Goal: Information Seeking & Learning: Stay updated

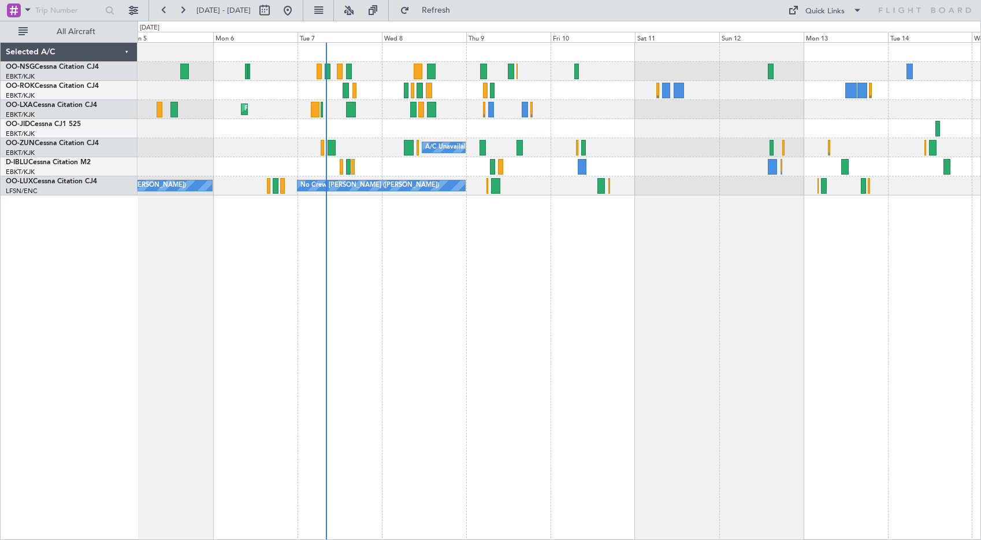
click at [661, 260] on div "Planned Maint Kortrijk-[GEOGRAPHIC_DATA] AOG Maint [GEOGRAPHIC_DATA] A/C Unavai…" at bounding box center [560, 291] width 844 height 498
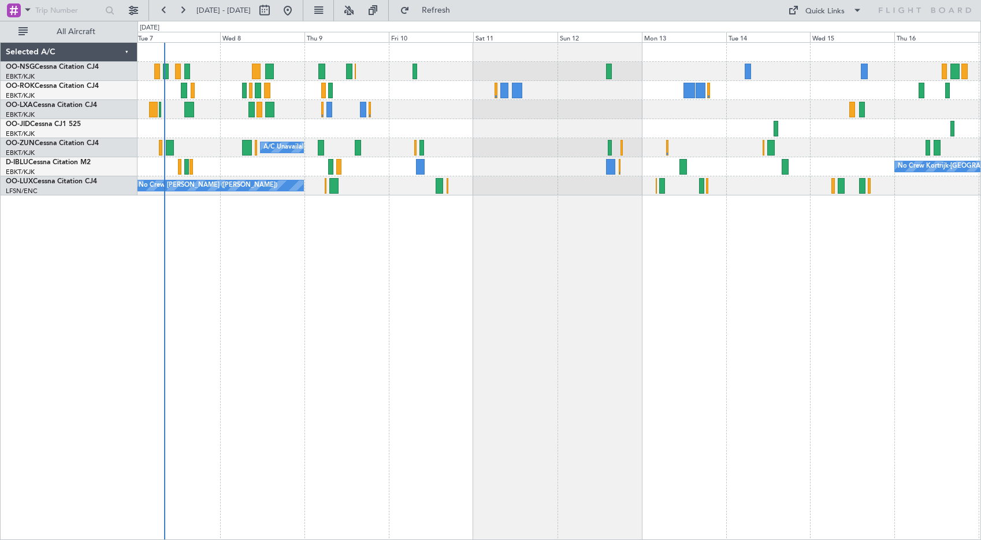
click at [463, 98] on div "Planned Maint Kortrijk-[GEOGRAPHIC_DATA] A/C Unavailable [GEOGRAPHIC_DATA]-[GEO…" at bounding box center [559, 119] width 843 height 153
click at [818, 9] on div "Quick Links" at bounding box center [825, 12] width 39 height 12
click at [813, 62] on button "Crew Board" at bounding box center [828, 66] width 87 height 28
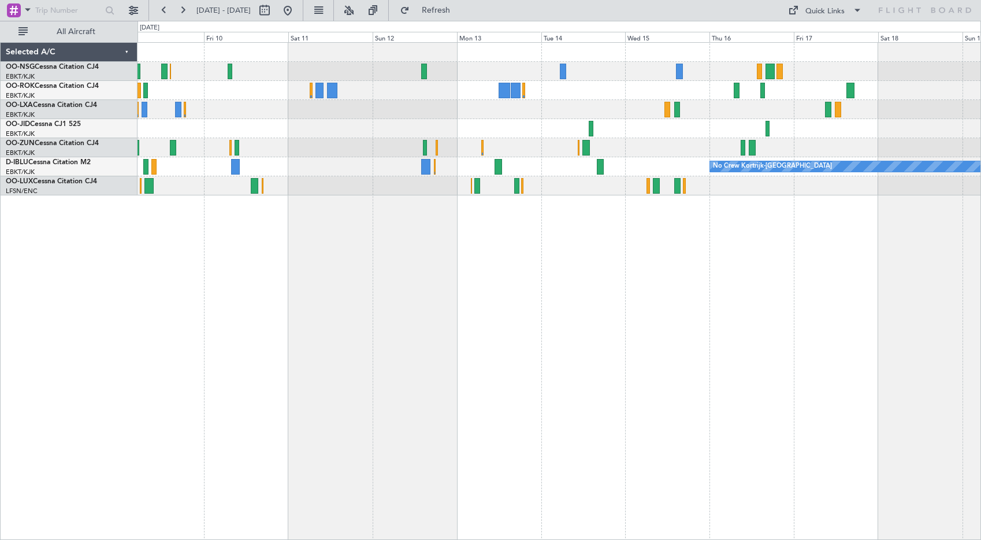
click at [567, 88] on div at bounding box center [559, 90] width 843 height 19
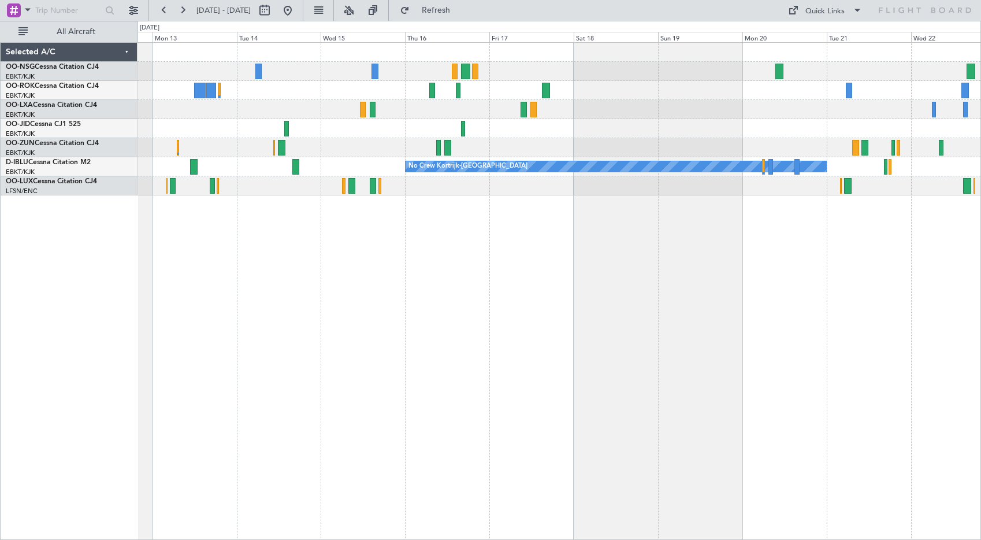
click at [462, 116] on div at bounding box center [559, 109] width 843 height 19
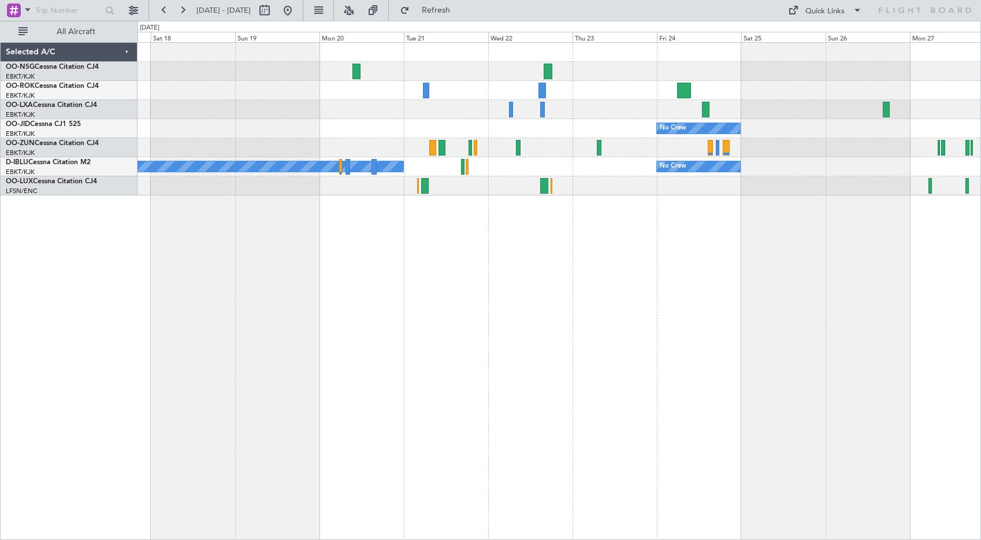
click at [305, 293] on div "No Crew No Crew Kortrijk-[GEOGRAPHIC_DATA] No Crew Planned Maint [GEOGRAPHIC_DA…" at bounding box center [560, 291] width 844 height 498
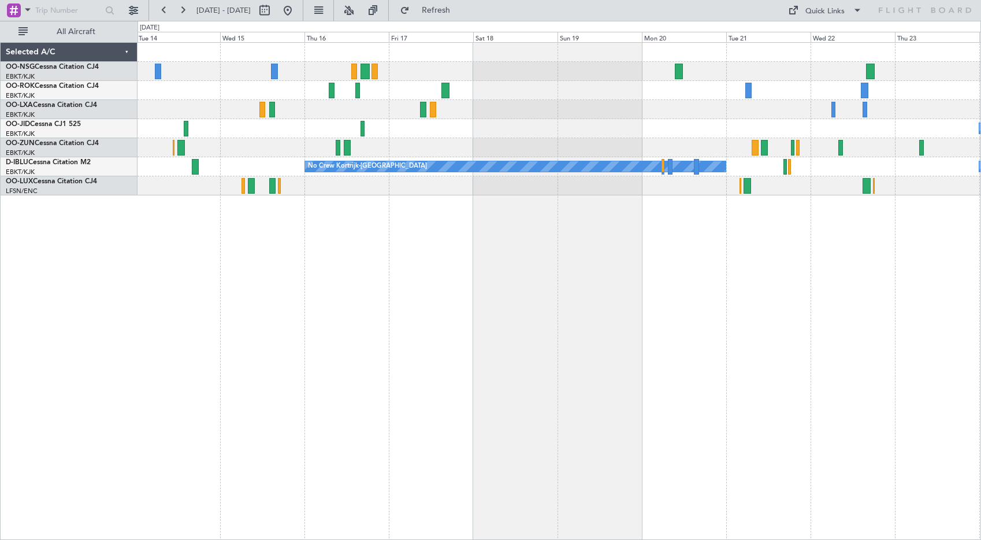
click at [889, 233] on div "No Crew No Crew No Crew Kortrijk-[GEOGRAPHIC_DATA]" at bounding box center [560, 291] width 844 height 498
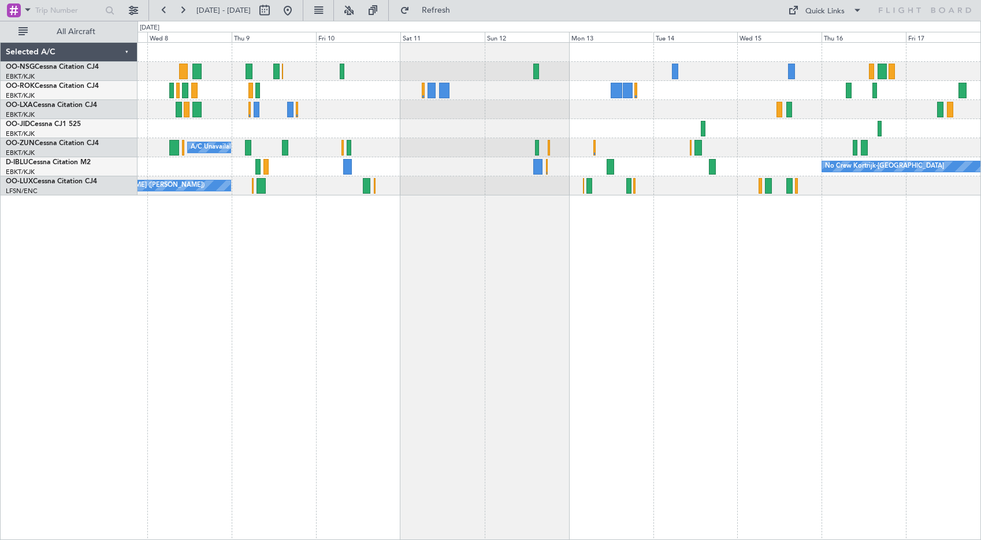
click at [791, 255] on div "Planned Maint Kortrijk-[GEOGRAPHIC_DATA] A/C Unavailable [GEOGRAPHIC_DATA]-[GEO…" at bounding box center [560, 291] width 844 height 498
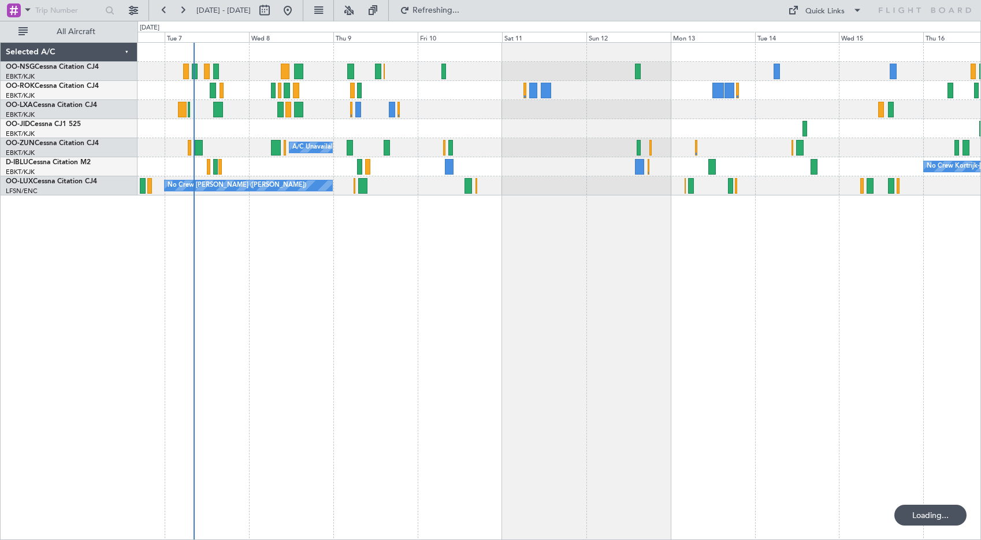
click at [420, 267] on div "Planned Maint Kortrijk-[GEOGRAPHIC_DATA] A/C Unavailable [GEOGRAPHIC_DATA]-[GEO…" at bounding box center [560, 291] width 844 height 498
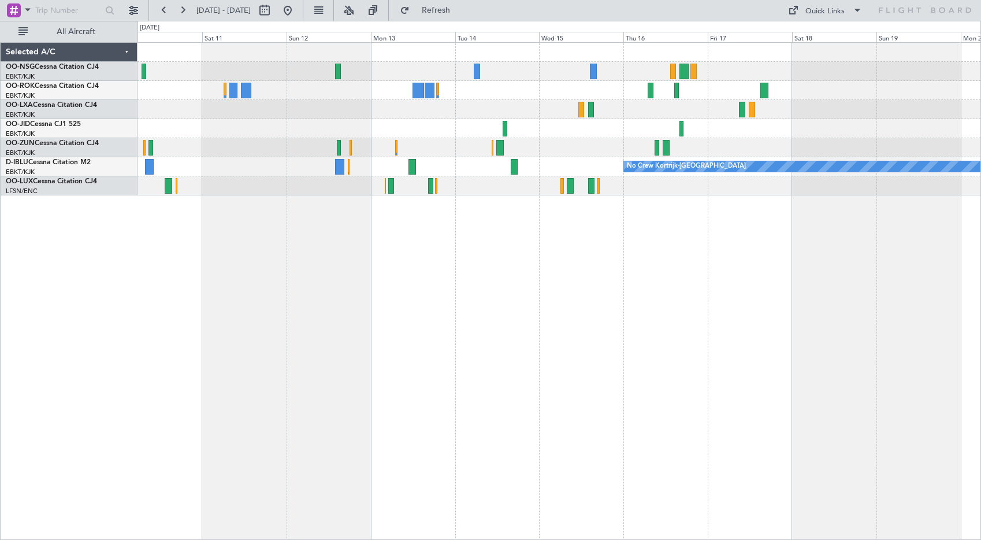
click at [529, 112] on div at bounding box center [559, 109] width 843 height 19
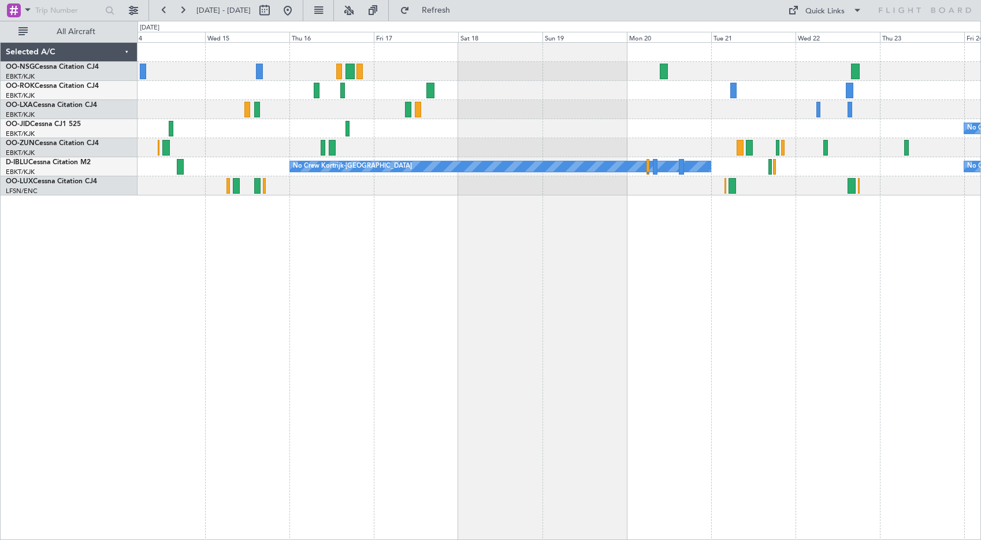
click at [389, 135] on div "No Crew" at bounding box center [559, 128] width 843 height 19
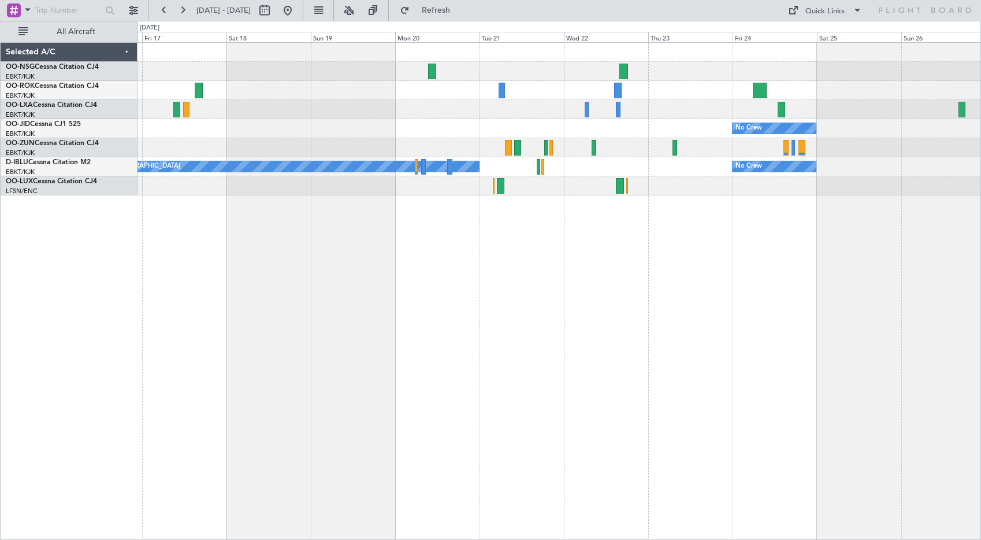
click at [453, 127] on div "No Crew" at bounding box center [559, 128] width 843 height 19
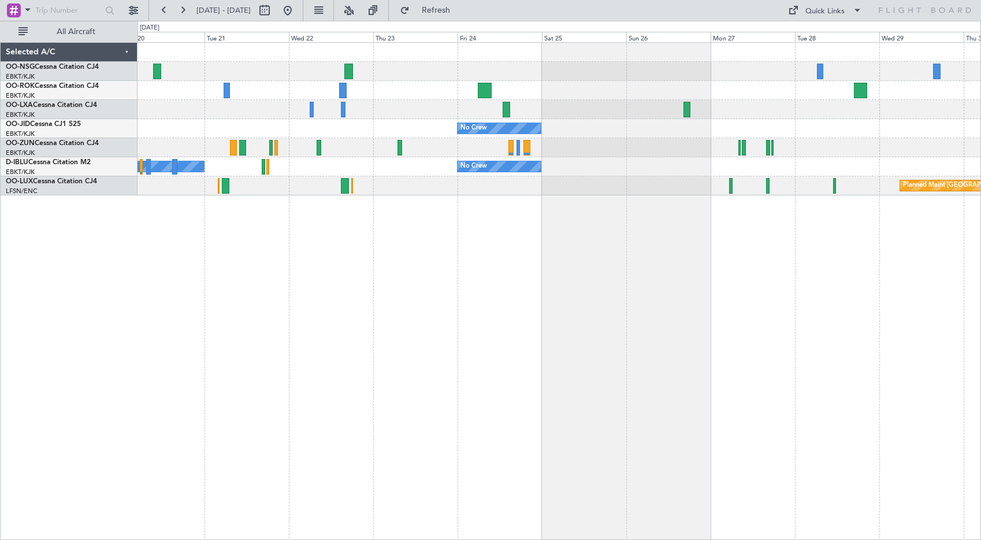
click at [354, 65] on div at bounding box center [559, 71] width 843 height 19
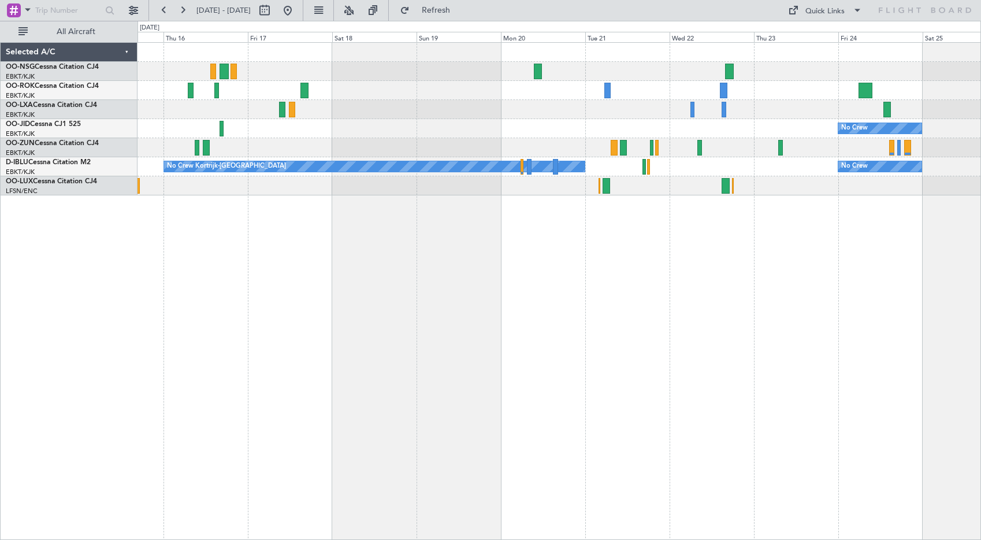
click at [965, 348] on div "No Crew No Crew No Crew Kortrijk-[GEOGRAPHIC_DATA]" at bounding box center [560, 291] width 844 height 498
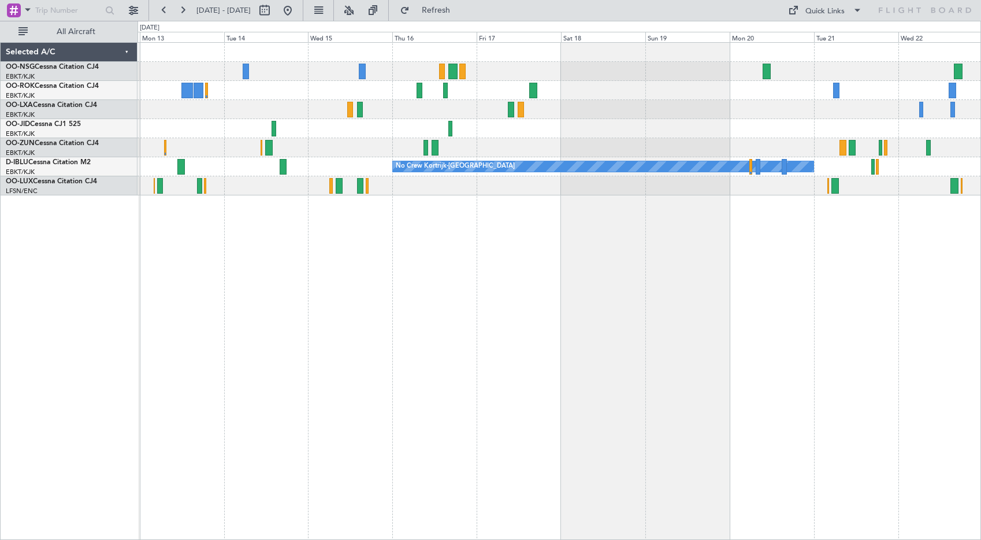
click at [632, 340] on div "No Crew No Crew Kortrijk-[GEOGRAPHIC_DATA] No Crew" at bounding box center [560, 291] width 844 height 498
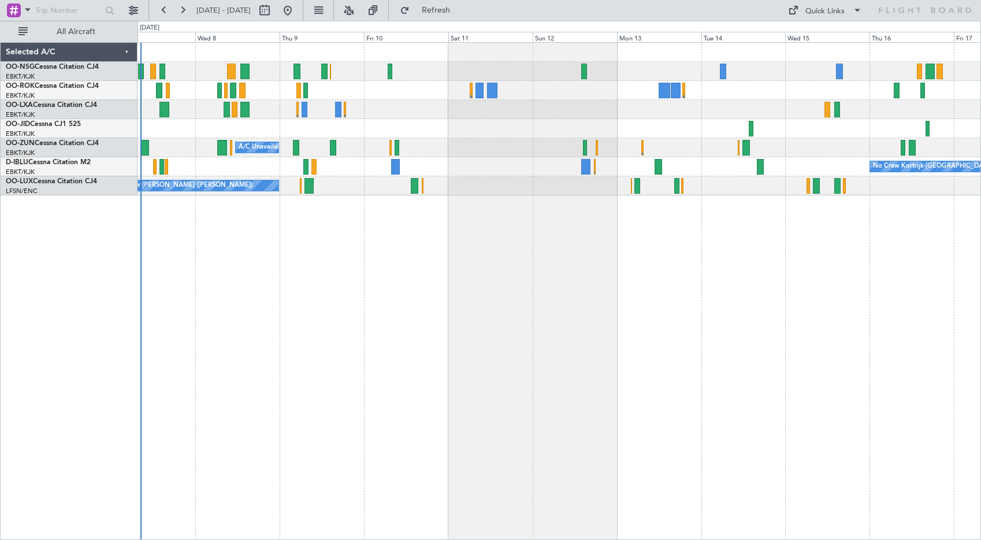
click at [755, 232] on div "Planned Maint Kortrijk-[GEOGRAPHIC_DATA] A/C Unavailable [GEOGRAPHIC_DATA]-[GEO…" at bounding box center [560, 291] width 844 height 498
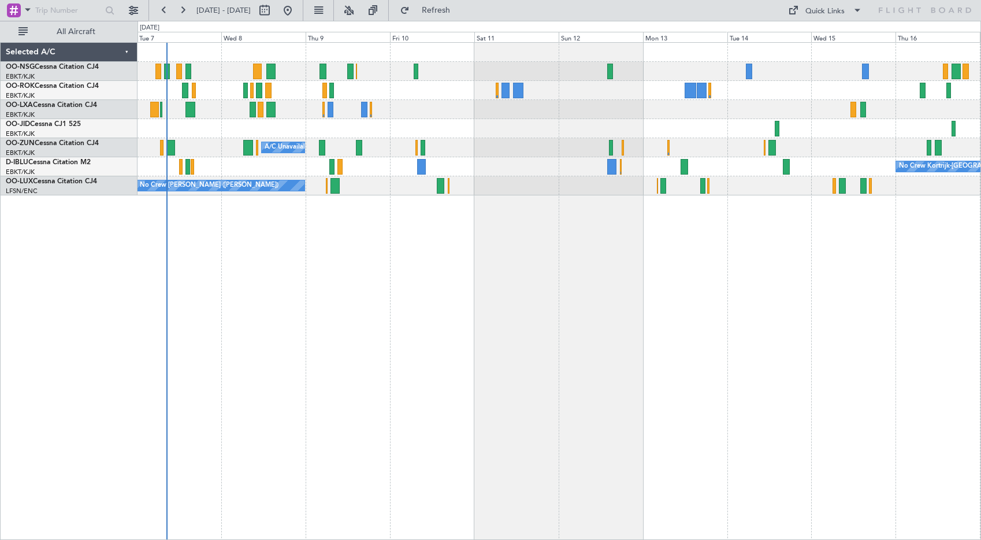
click at [570, 219] on div "Planned Maint Kortrijk-[GEOGRAPHIC_DATA] A/C Unavailable [GEOGRAPHIC_DATA]-[GEO…" at bounding box center [560, 291] width 844 height 498
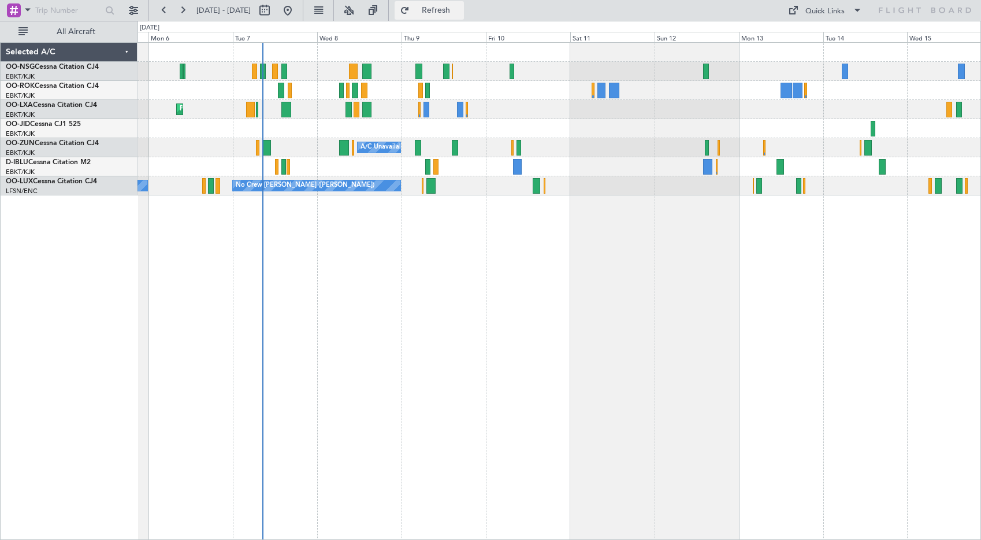
click at [439, 2] on button "Refresh" at bounding box center [429, 10] width 69 height 18
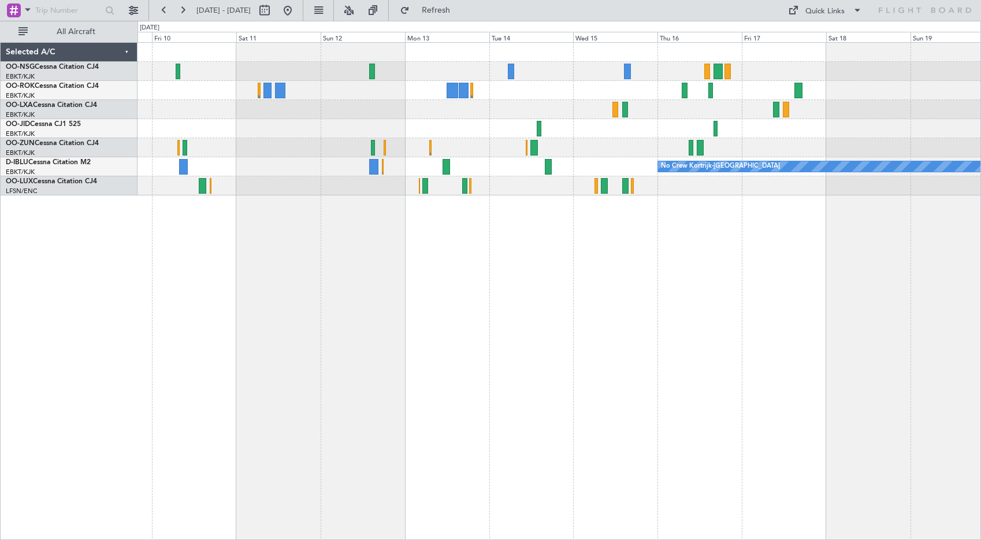
click at [448, 255] on div "A/C Unavailable [GEOGRAPHIC_DATA]-[GEOGRAPHIC_DATA] No Crew Kortrijk-[GEOGRAPHI…" at bounding box center [560, 291] width 844 height 498
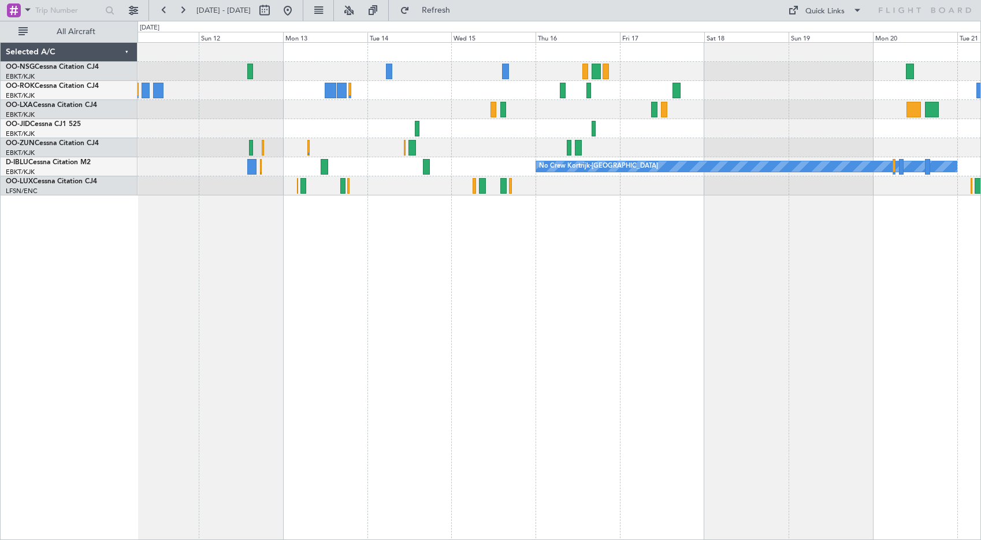
click at [293, 250] on div "A/C Unavailable [GEOGRAPHIC_DATA]-[GEOGRAPHIC_DATA] No Crew Kortrijk-[GEOGRAPHI…" at bounding box center [560, 291] width 844 height 498
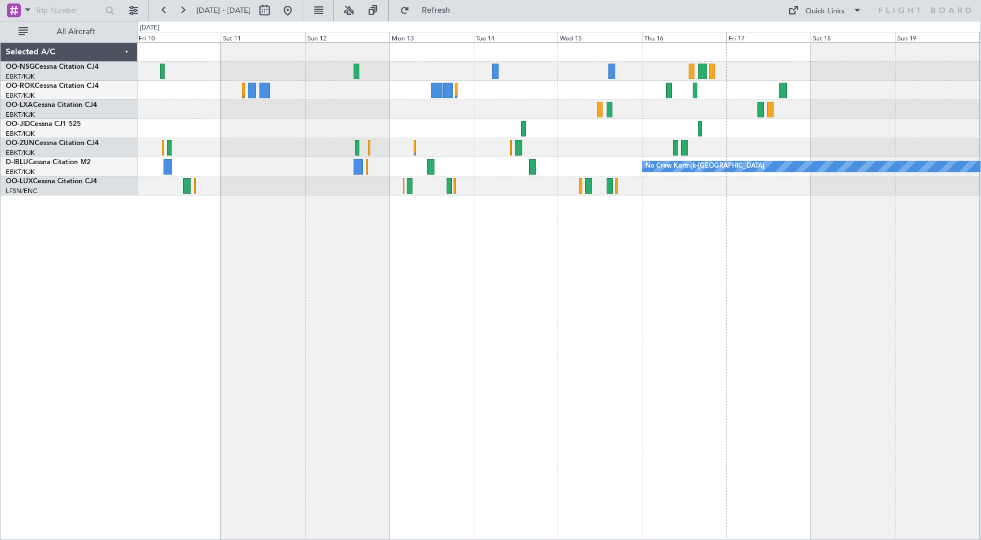
click at [667, 248] on div "A/C Unavailable [GEOGRAPHIC_DATA]-[GEOGRAPHIC_DATA] No Crew Kortrijk-[GEOGRAPHI…" at bounding box center [560, 291] width 844 height 498
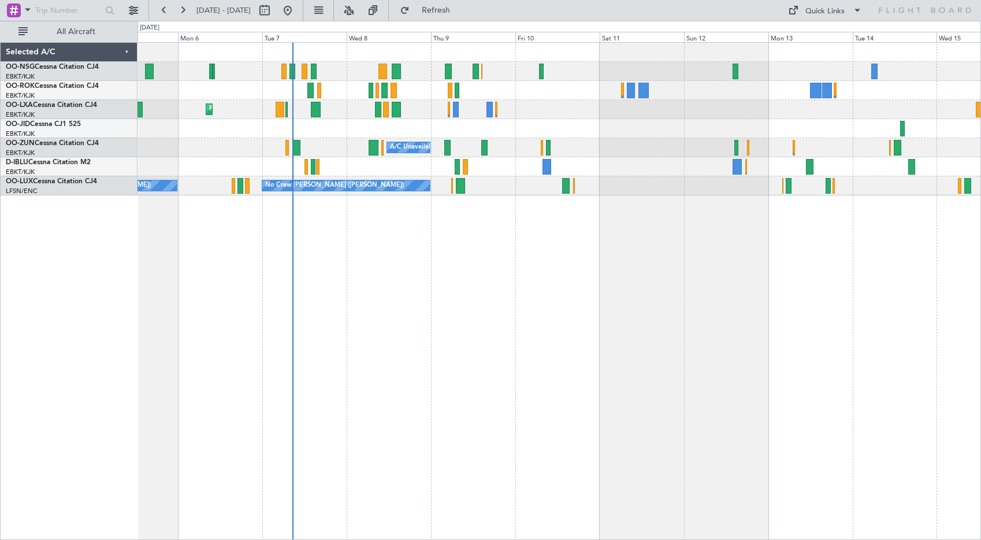
click at [613, 295] on div "Planned Maint Kortrijk-[GEOGRAPHIC_DATA] AOG Maint [GEOGRAPHIC_DATA] A/C Unavai…" at bounding box center [560, 291] width 844 height 498
click at [452, 8] on span "Refresh" at bounding box center [436, 10] width 49 height 8
click at [464, 16] on button "Refresh" at bounding box center [429, 10] width 69 height 18
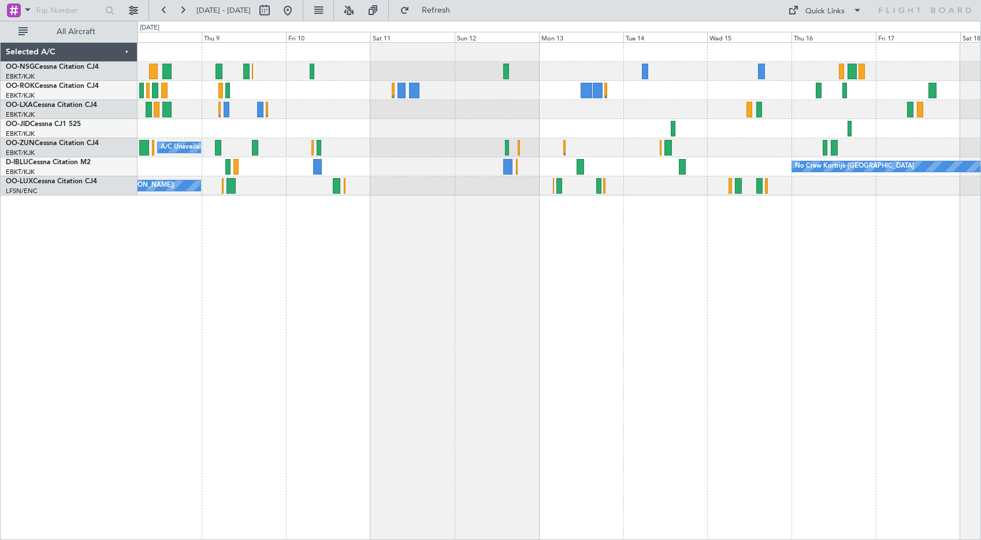
click at [663, 84] on div "Planned Maint Kortrijk-[GEOGRAPHIC_DATA] A/C Unavailable [GEOGRAPHIC_DATA]-[GEO…" at bounding box center [559, 119] width 843 height 153
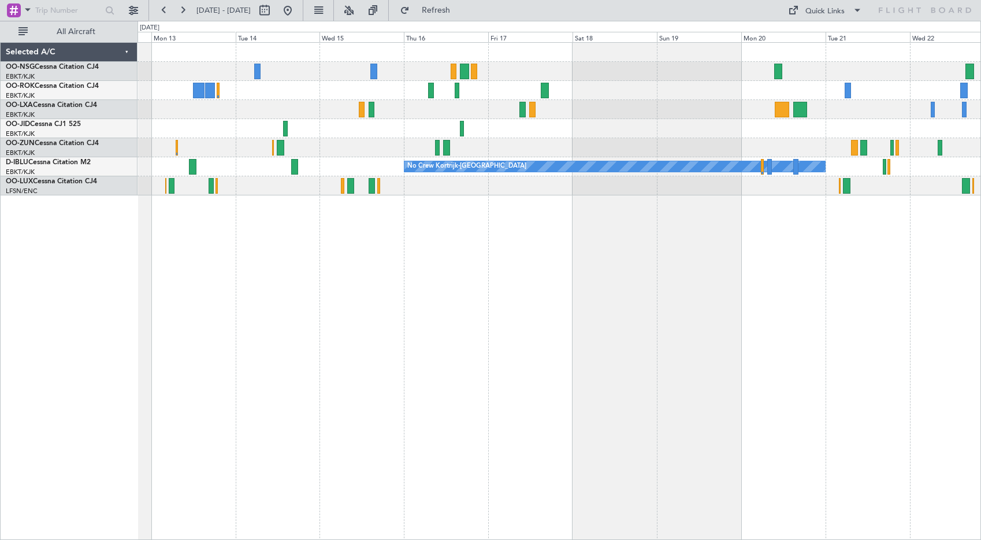
click at [528, 143] on div "No Crew No Crew Kortrijk-[GEOGRAPHIC_DATA] No Crew" at bounding box center [559, 119] width 843 height 153
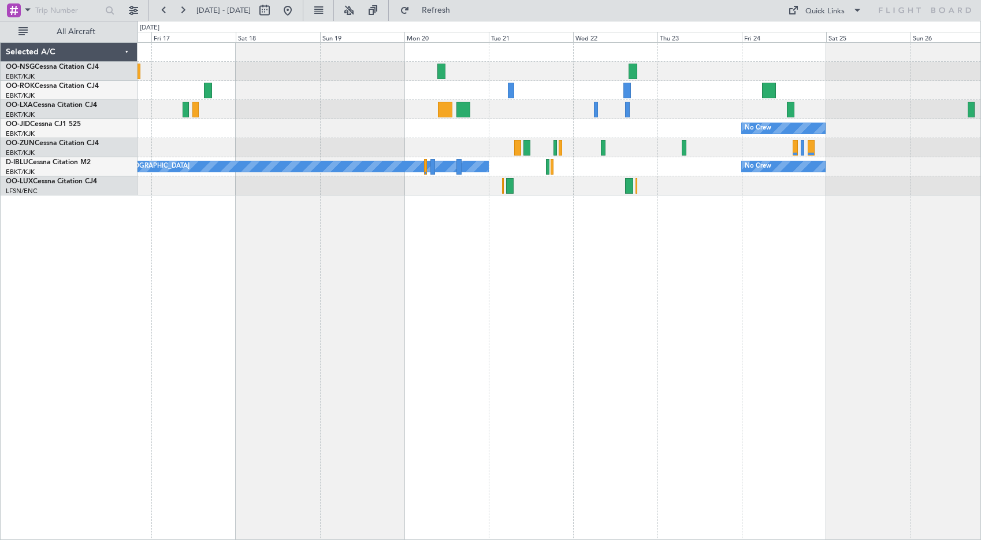
click at [565, 132] on div "No Crew" at bounding box center [559, 128] width 843 height 19
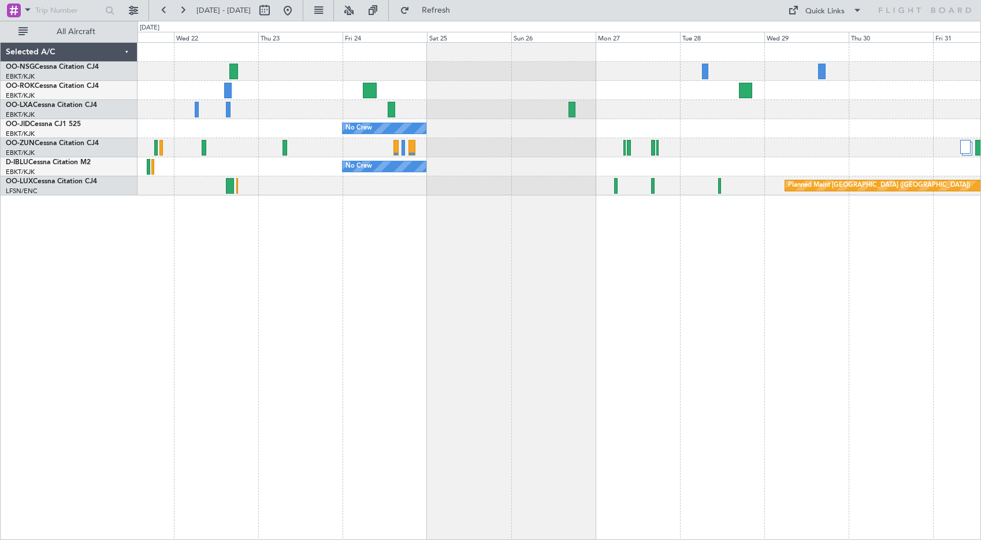
click at [410, 79] on div "No Crew No Crew No Crew Kortrijk-[GEOGRAPHIC_DATA] Planned Maint [GEOGRAPHIC_DA…" at bounding box center [559, 119] width 843 height 153
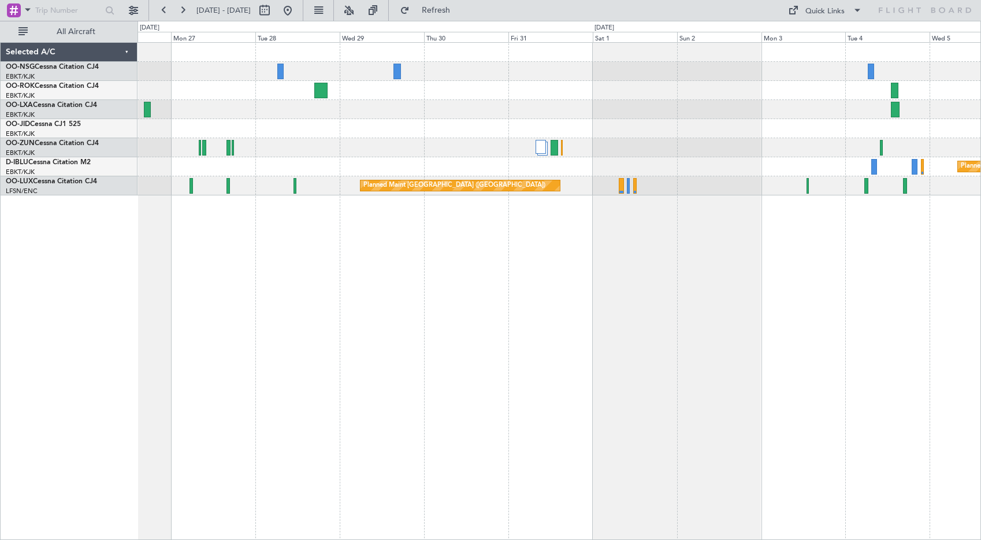
click at [349, 150] on div at bounding box center [559, 147] width 843 height 19
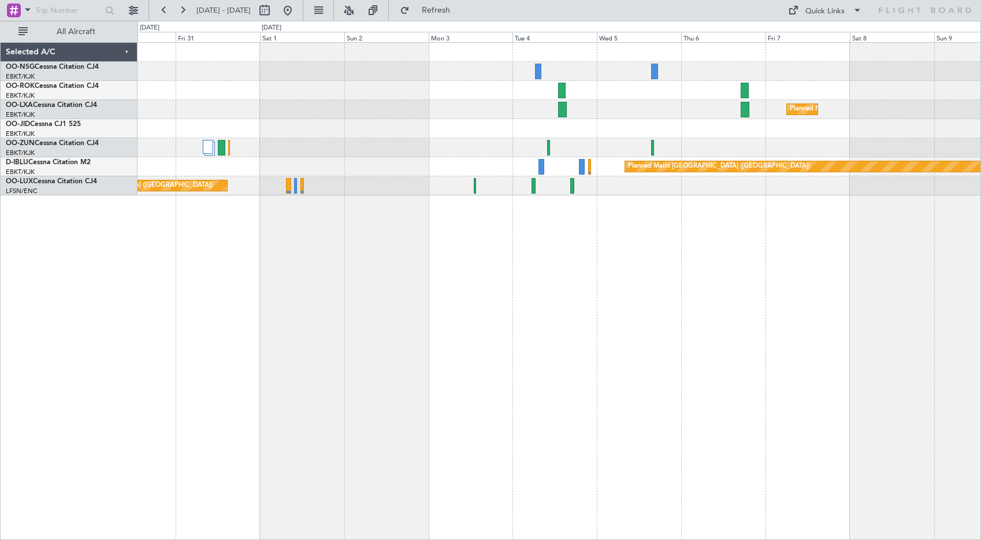
click at [242, 104] on div "Planned Maint Kortrijk-[GEOGRAPHIC_DATA] Planned Maint [GEOGRAPHIC_DATA] ([GEOG…" at bounding box center [559, 119] width 843 height 153
click at [884, 109] on div "Planned Maint Kortrijk-[GEOGRAPHIC_DATA]" at bounding box center [559, 109] width 843 height 19
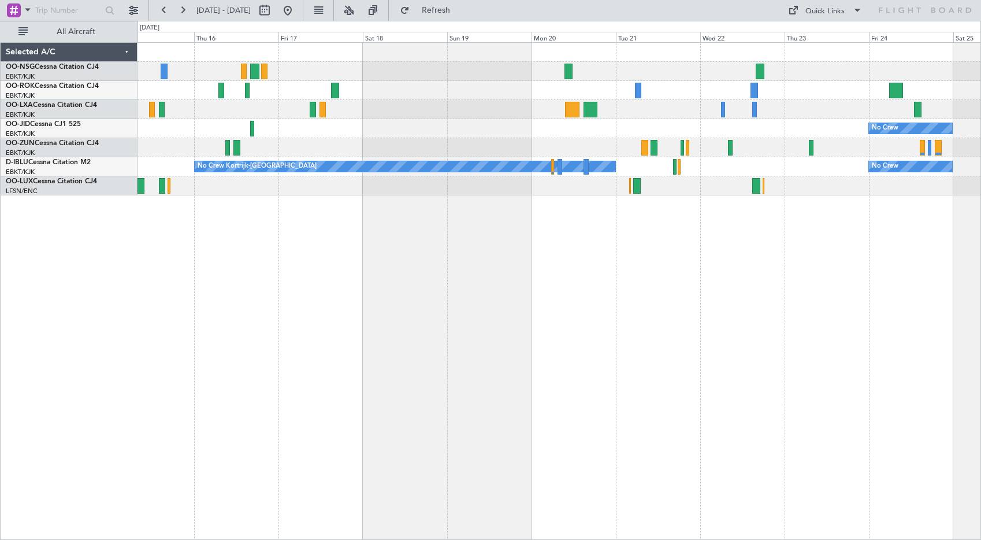
click at [918, 81] on div "No Crew No Crew No Crew Kortrijk-[GEOGRAPHIC_DATA]" at bounding box center [559, 119] width 843 height 153
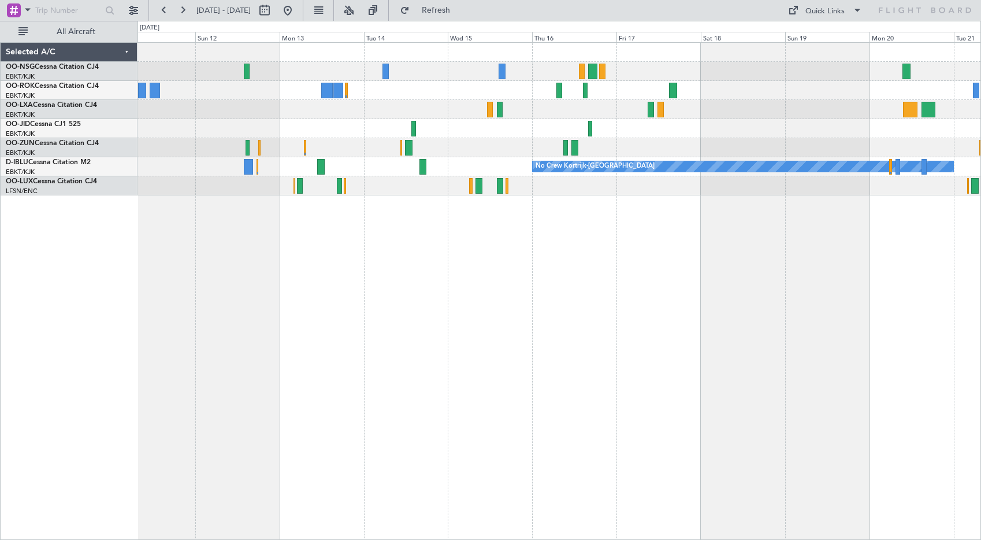
click at [830, 158] on div "No Crew Kortrijk-[GEOGRAPHIC_DATA]" at bounding box center [559, 119] width 843 height 153
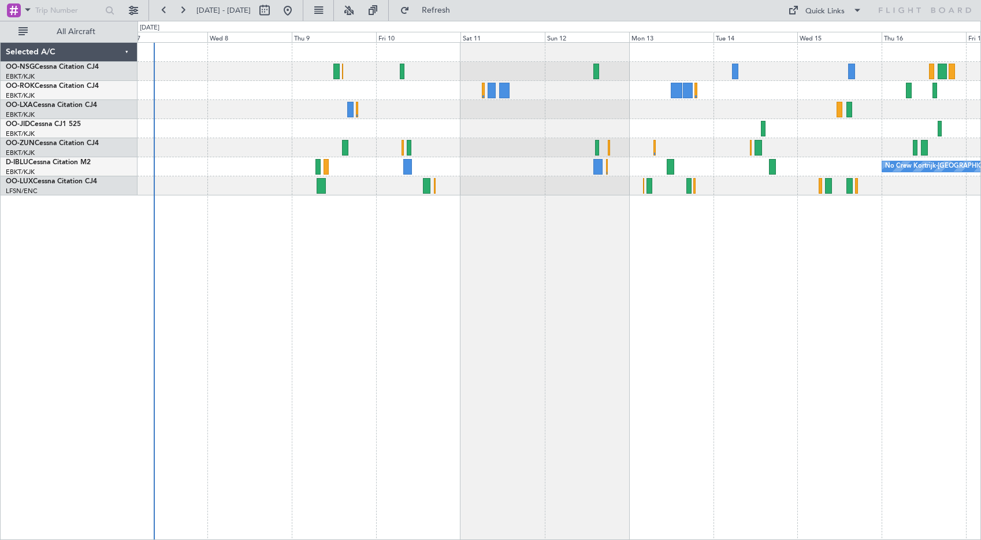
click at [551, 122] on div at bounding box center [559, 128] width 843 height 19
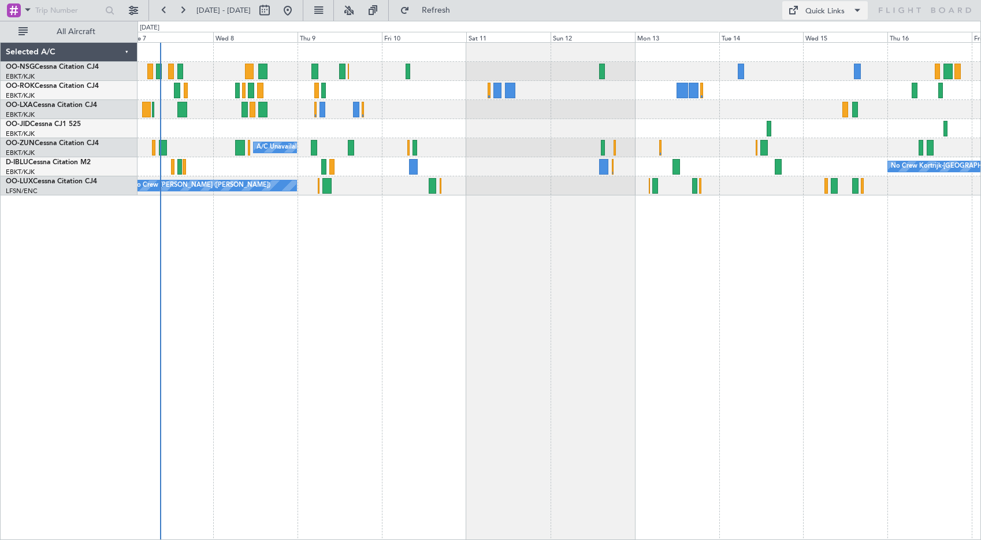
click at [822, 9] on div "Quick Links" at bounding box center [825, 12] width 39 height 12
click at [822, 60] on button "Crew Board" at bounding box center [828, 66] width 87 height 28
